Goal: Transaction & Acquisition: Book appointment/travel/reservation

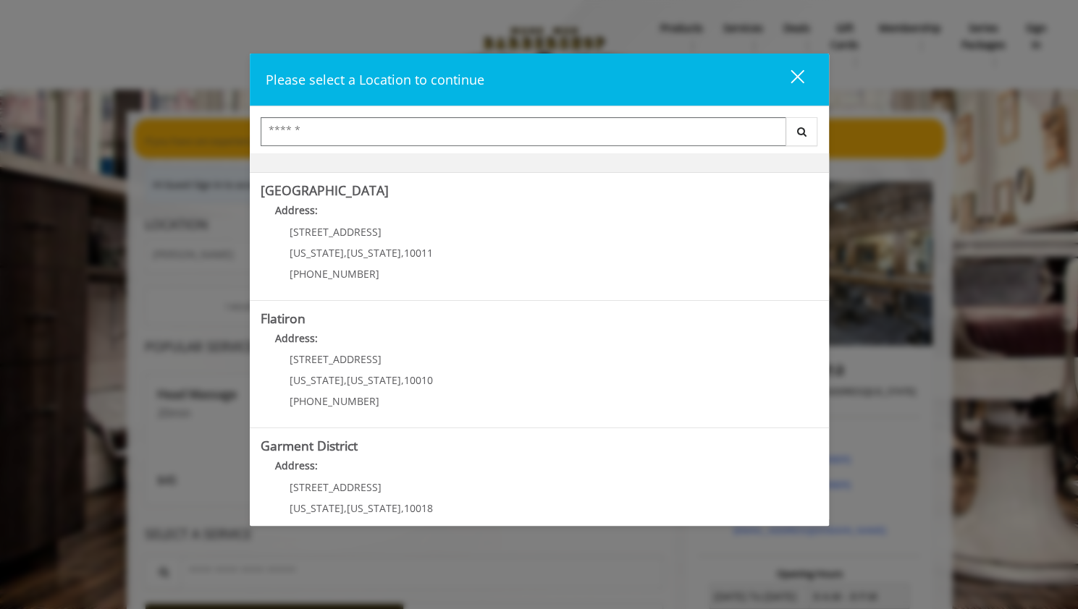
scroll to position [272, 0]
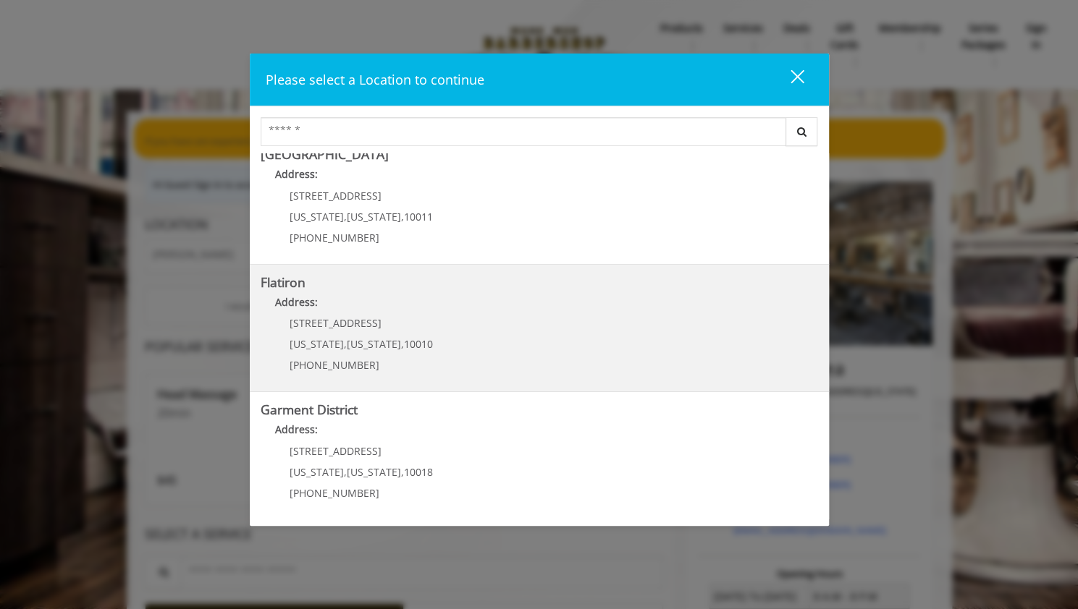
click at [578, 316] on "Address:" at bounding box center [539, 306] width 557 height 23
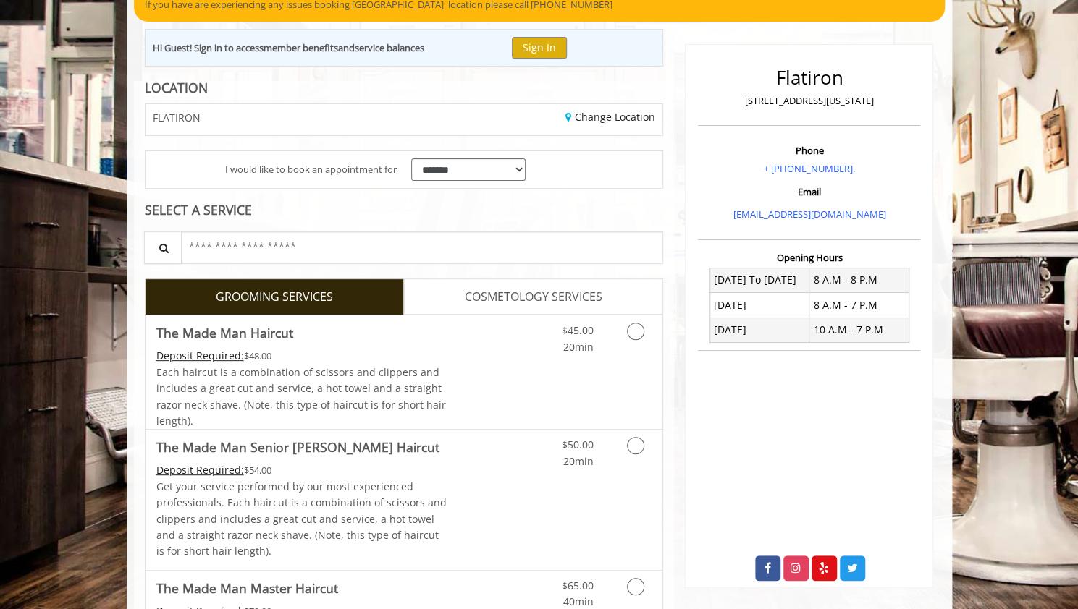
scroll to position [143, 0]
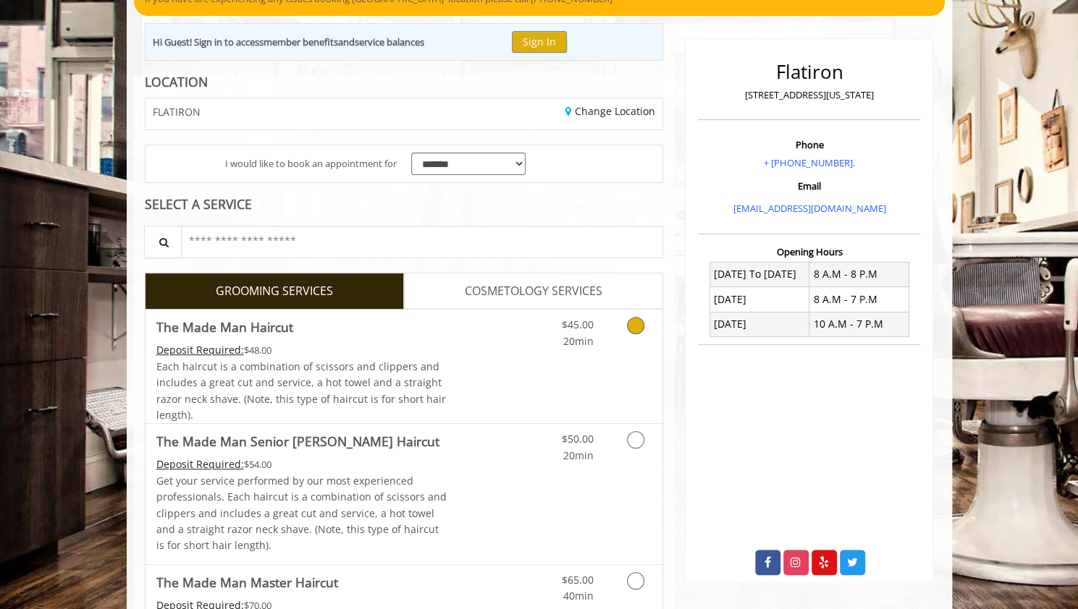
click at [621, 334] on link "Grooming services" at bounding box center [633, 330] width 37 height 40
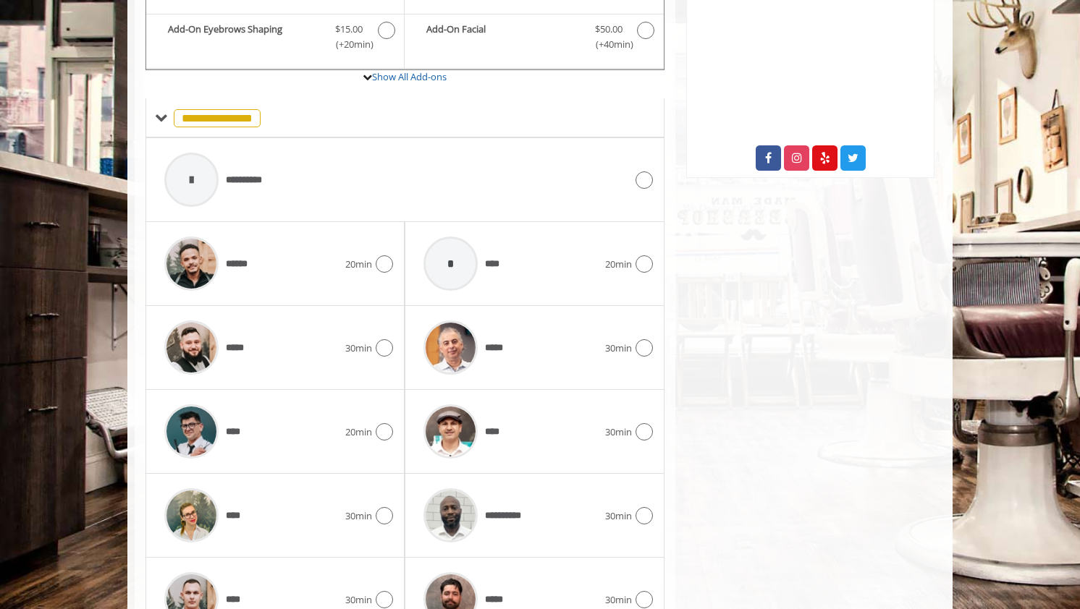
scroll to position [625, 0]
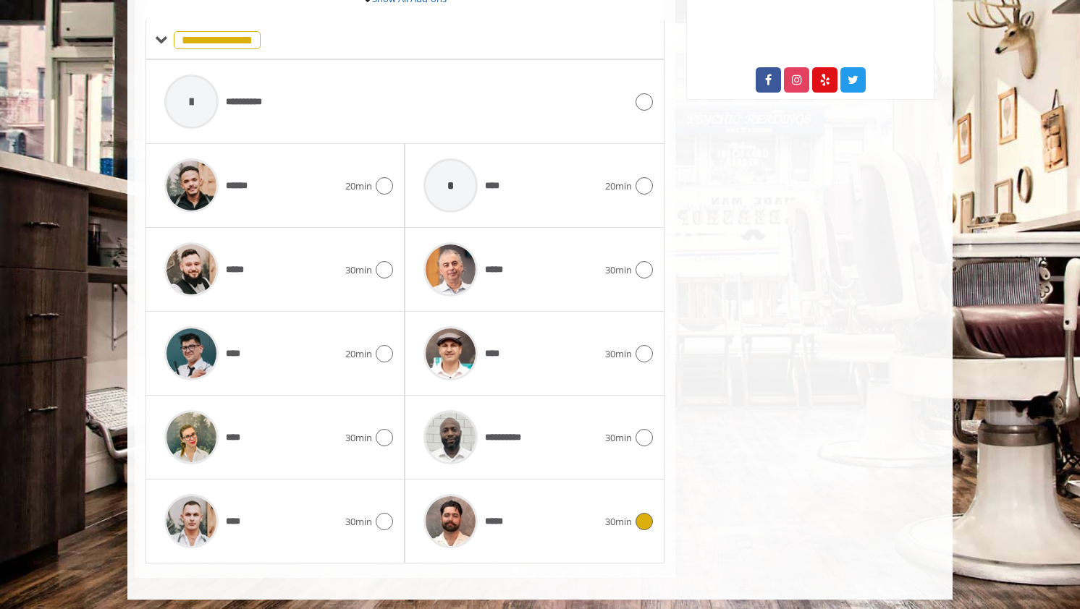
click at [562, 520] on div "*****" at bounding box center [510, 521] width 188 height 69
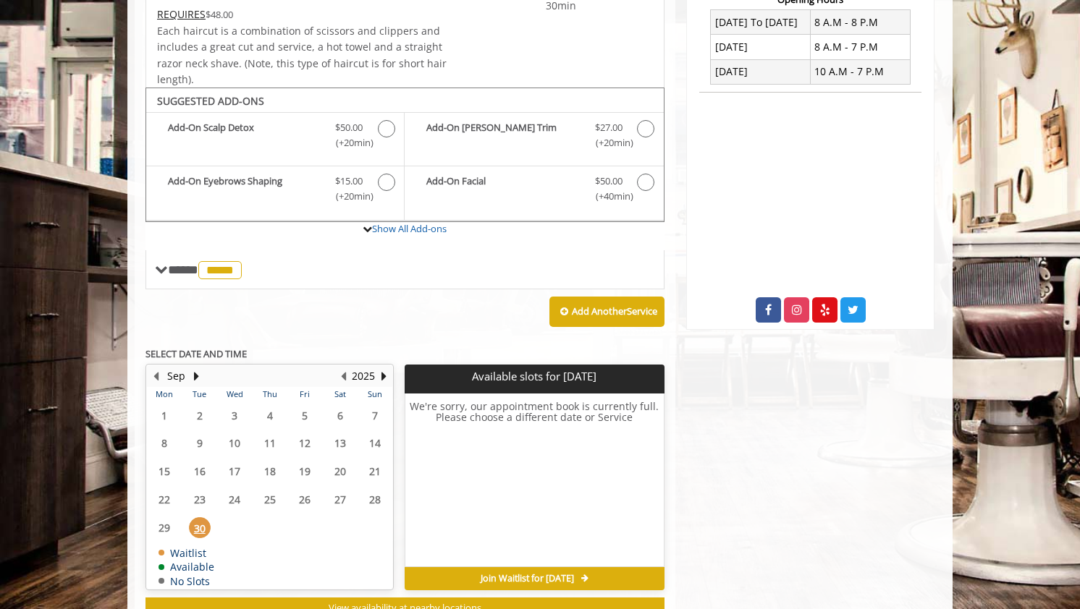
scroll to position [443, 0]
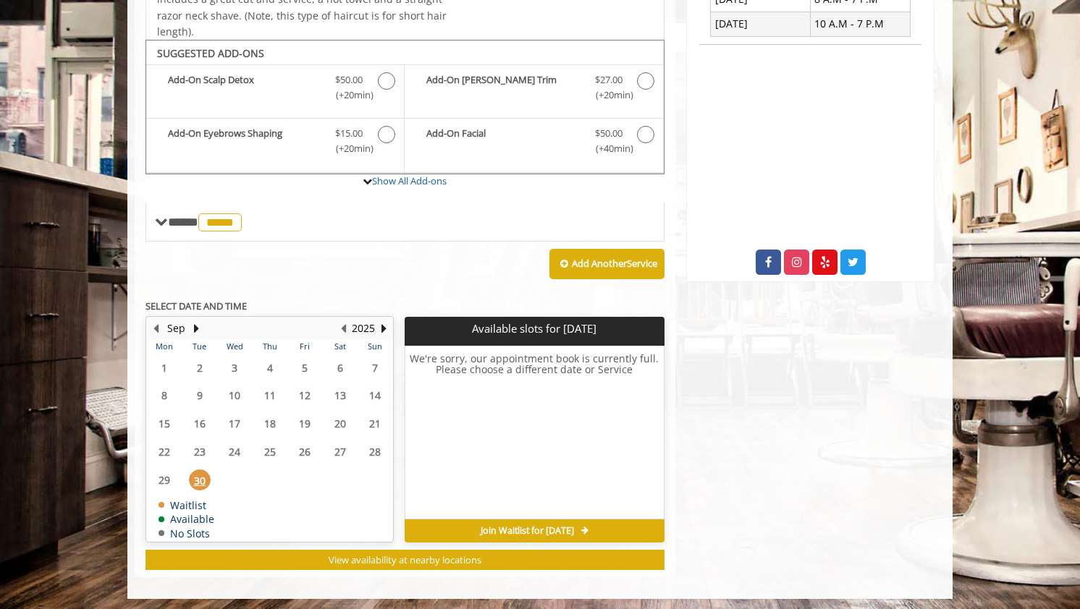
click at [198, 480] on span "30" at bounding box center [200, 480] width 22 height 21
click at [194, 323] on button "Next Month" at bounding box center [196, 329] width 12 height 16
click at [266, 362] on span "2" at bounding box center [270, 368] width 22 height 21
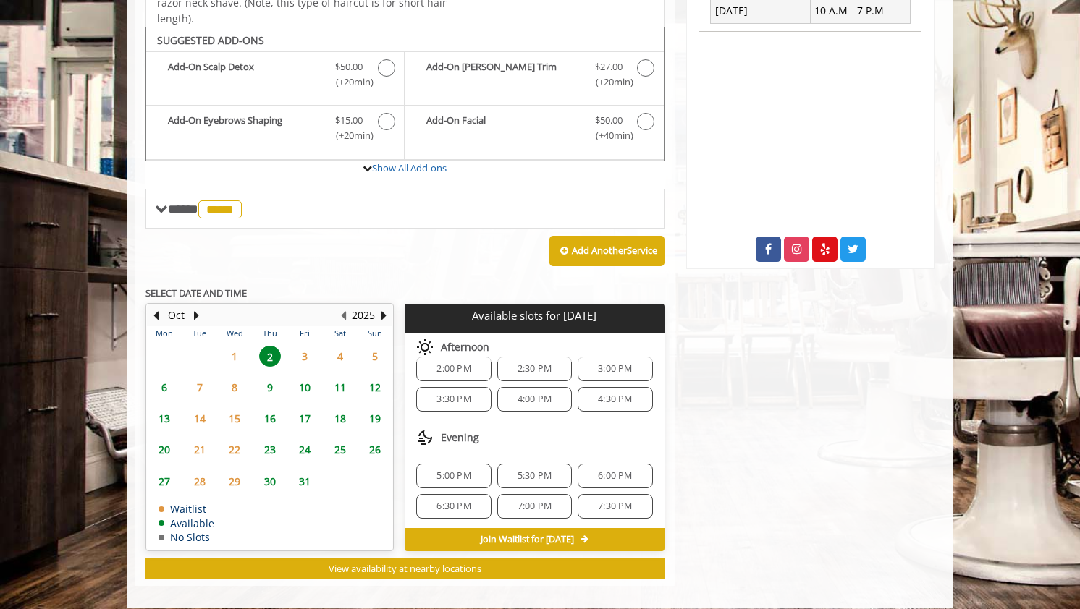
scroll to position [465, 0]
